Goal: Information Seeking & Learning: Check status

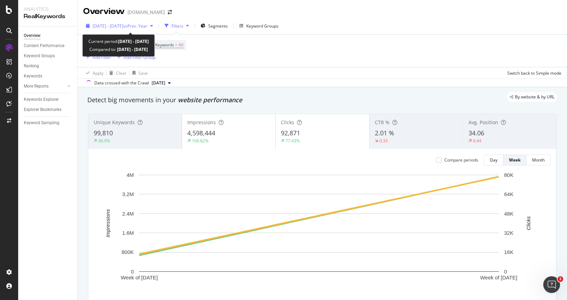
click at [147, 28] on span "vs Prev. Year" at bounding box center [135, 26] width 24 height 6
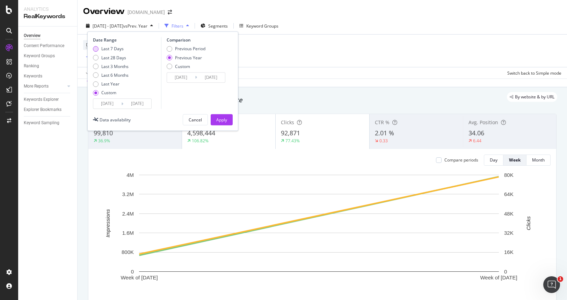
click at [96, 50] on div "Last 7 Days" at bounding box center [96, 49] width 6 height 6
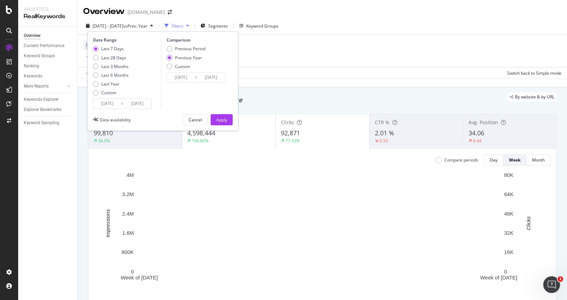
type input "[DATE]"
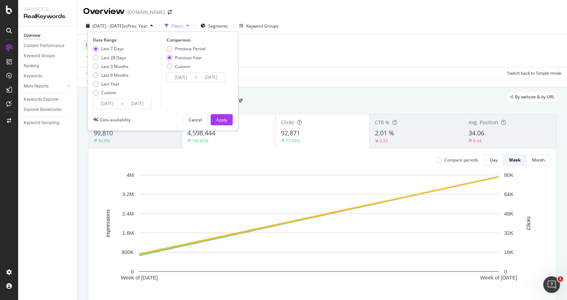
type input "[DATE]"
click at [219, 116] on div "Apply" at bounding box center [221, 120] width 11 height 10
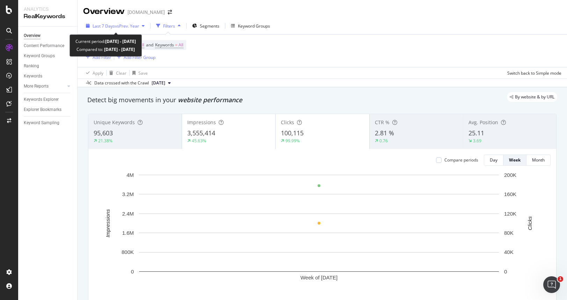
click at [126, 23] on span "vs Prev. Year" at bounding box center [127, 26] width 24 height 6
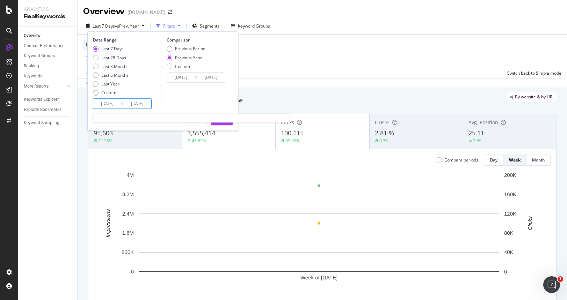
click at [134, 103] on input "[DATE]" at bounding box center [137, 104] width 28 height 10
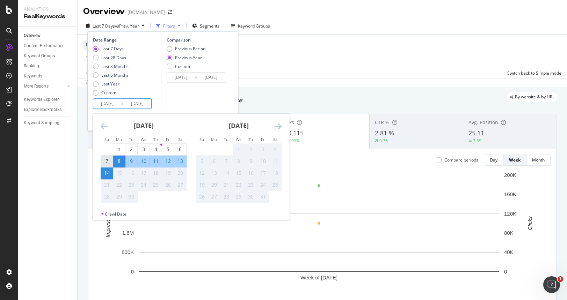
click at [108, 164] on div "7" at bounding box center [107, 161] width 12 height 7
type input "[DATE]"
click at [180, 159] on div "13" at bounding box center [180, 161] width 12 height 7
type input "[DATE]"
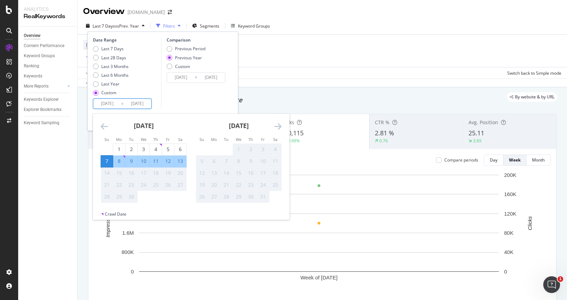
type input "[DATE]"
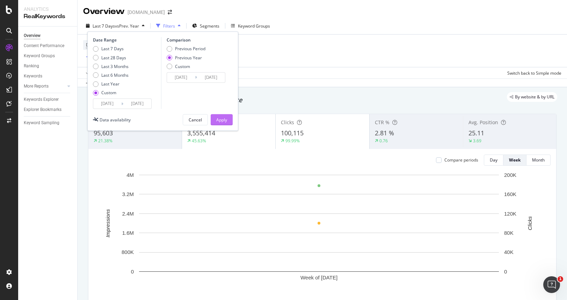
click at [227, 122] on button "Apply" at bounding box center [222, 120] width 22 height 11
